Goal: Task Accomplishment & Management: Manage account settings

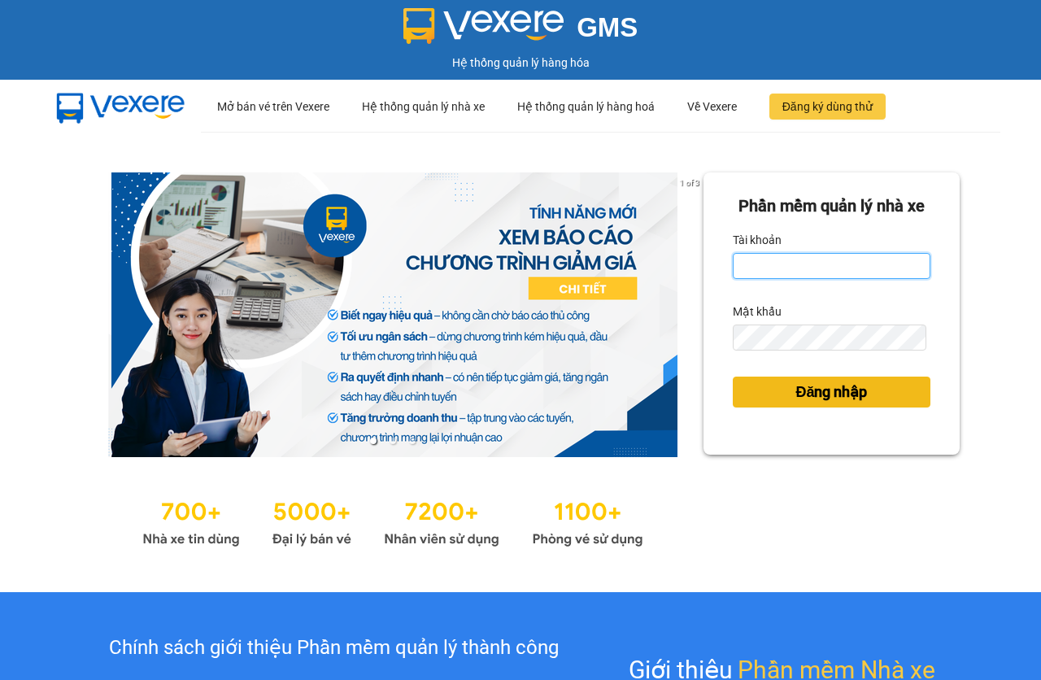
type input "baria.hoamaivt"
click at [799, 403] on span "Đăng nhập" at bounding box center [831, 391] width 72 height 23
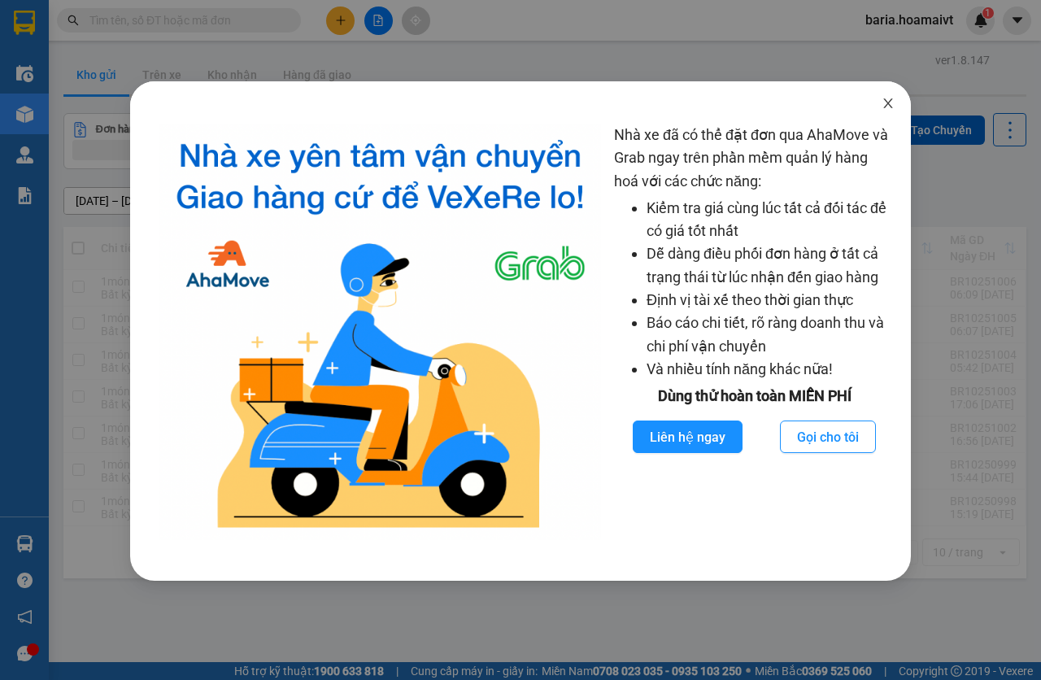
click at [884, 102] on icon "close" at bounding box center [887, 103] width 13 height 13
